Goal: Go to known website: Go to known website

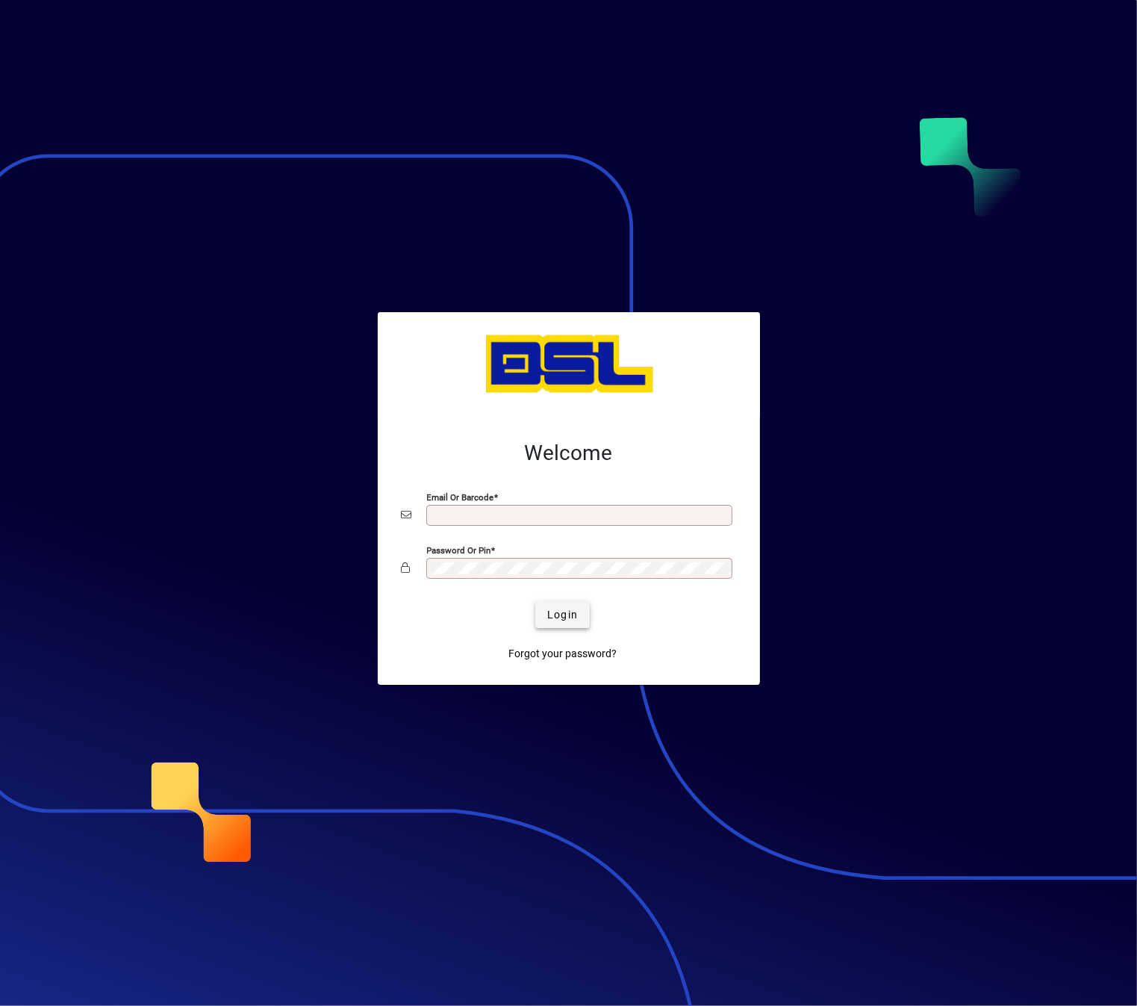
type input "**********"
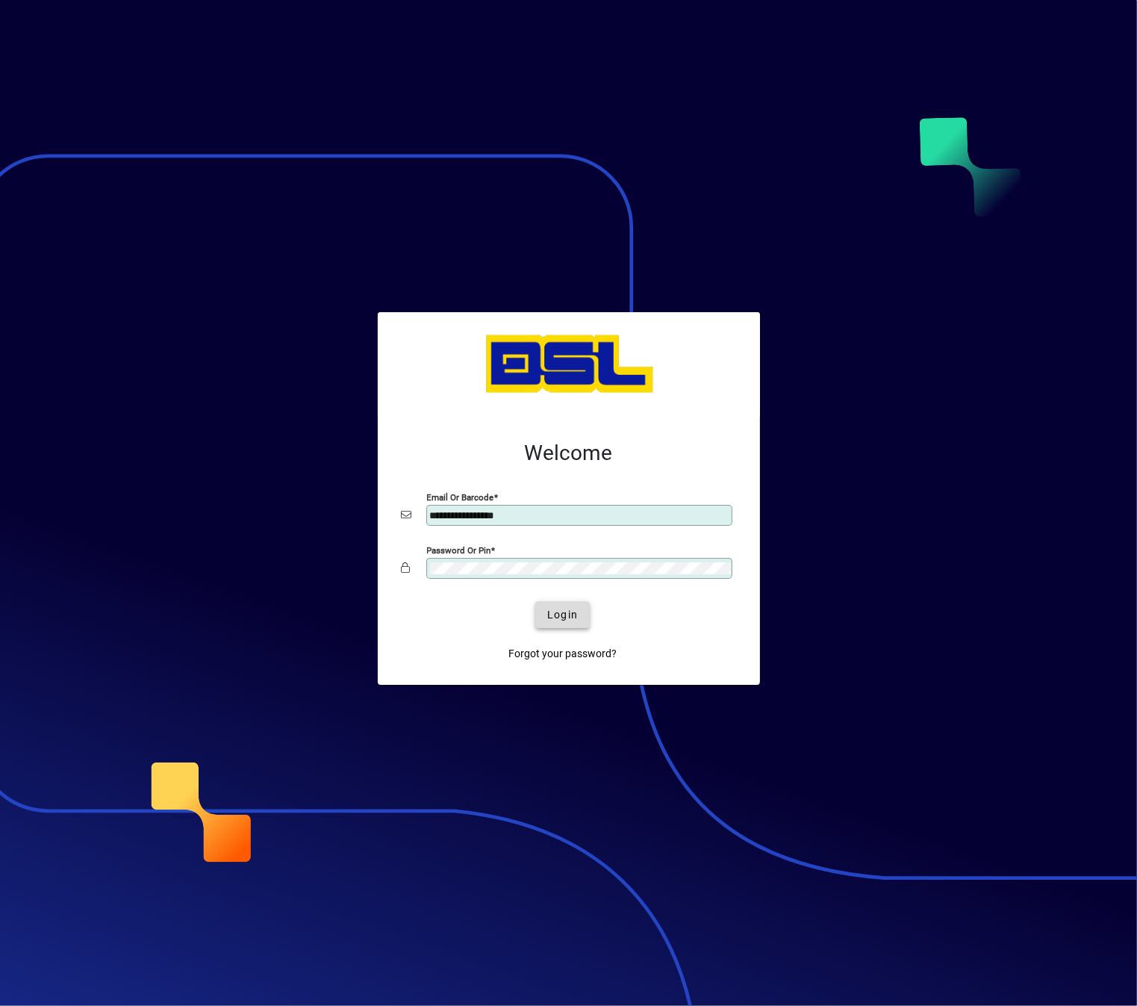
click at [572, 620] on span "Login" at bounding box center [562, 615] width 31 height 16
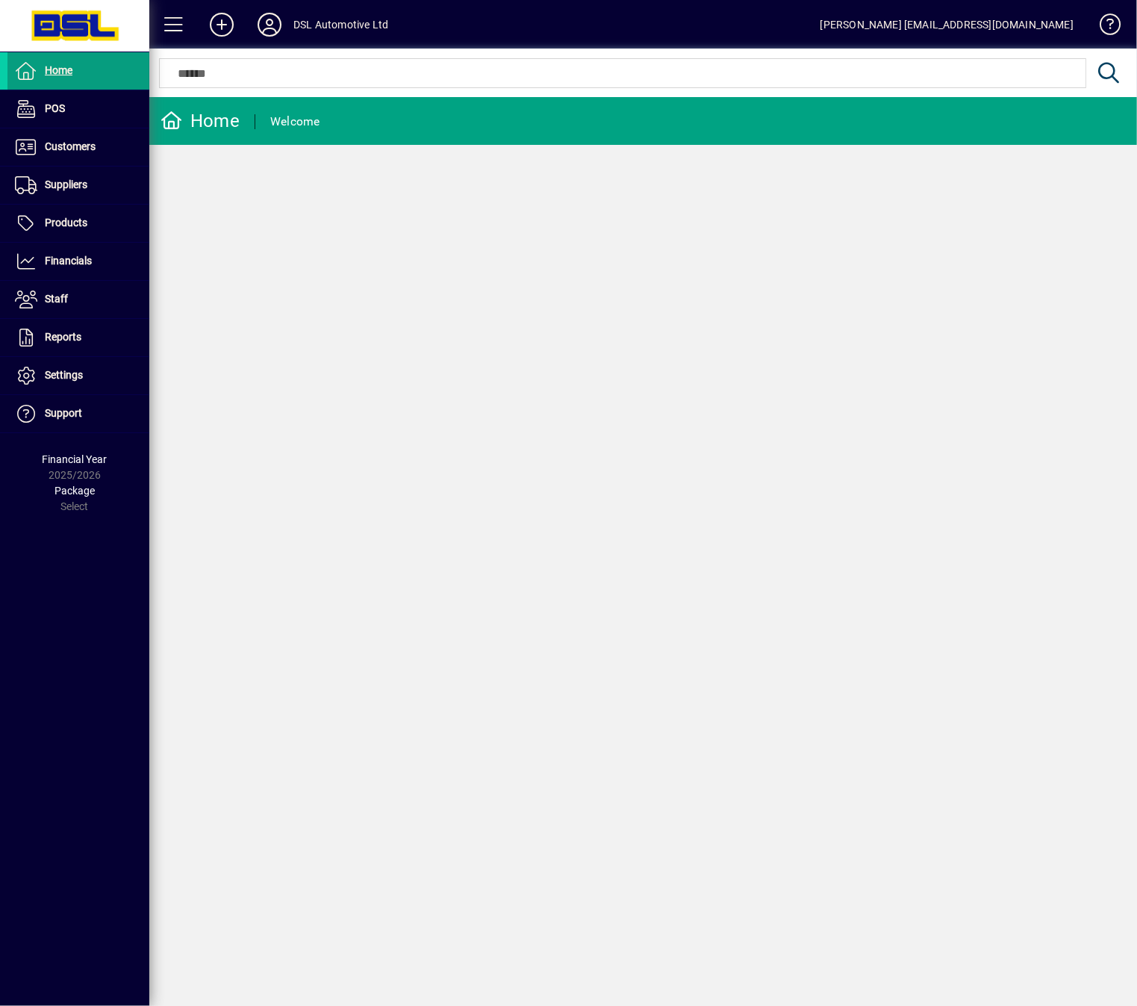
click at [825, 649] on div "Home Welcome" at bounding box center [643, 551] width 988 height 909
